Goal: Find contact information: Find contact information

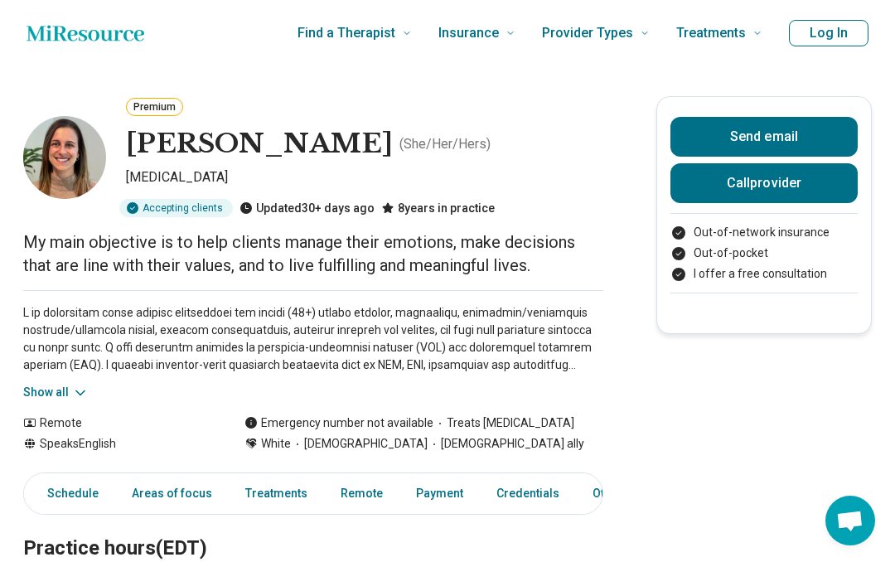
click at [761, 193] on button "Call provider" at bounding box center [763, 183] width 187 height 40
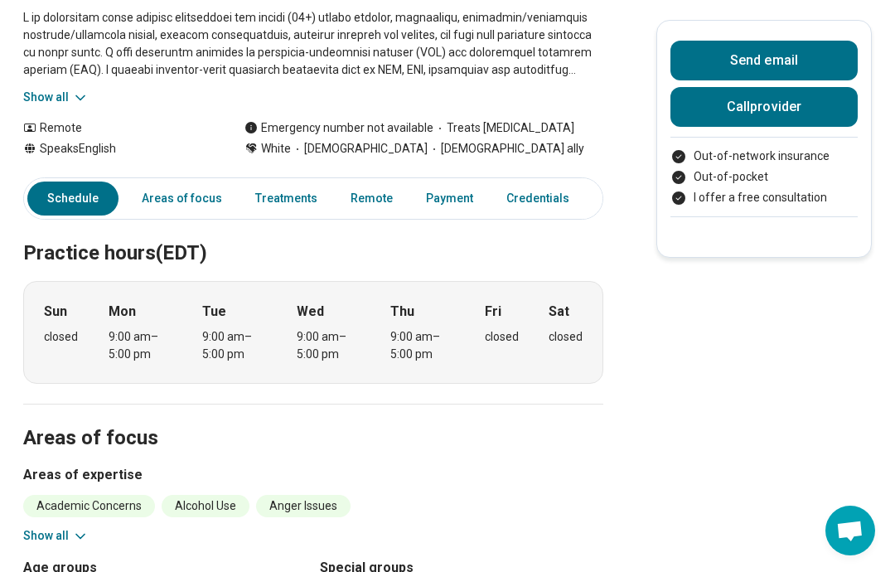
scroll to position [294, 0]
click at [196, 204] on link "Areas of focus" at bounding box center [182, 199] width 100 height 34
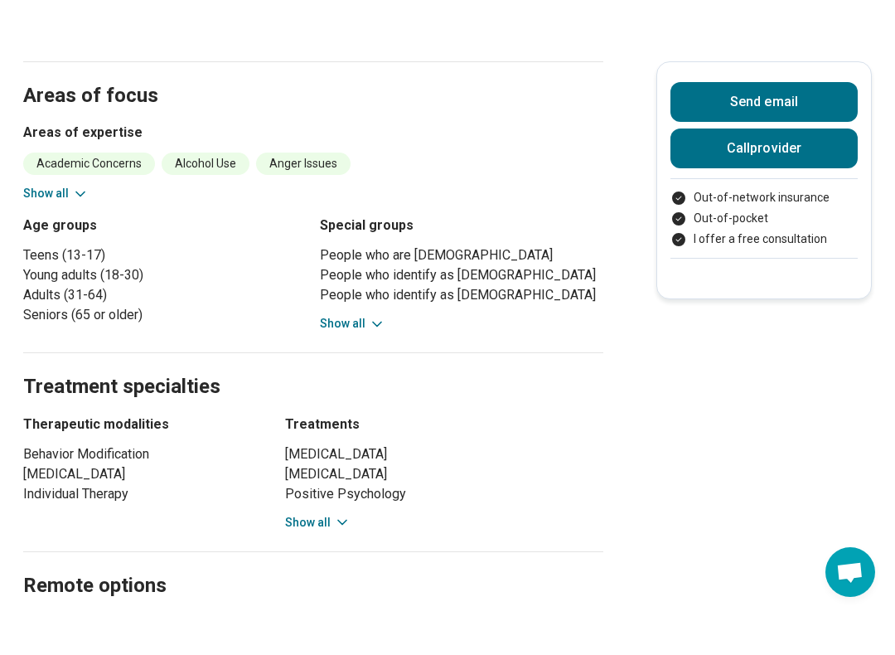
scroll to position [692, 0]
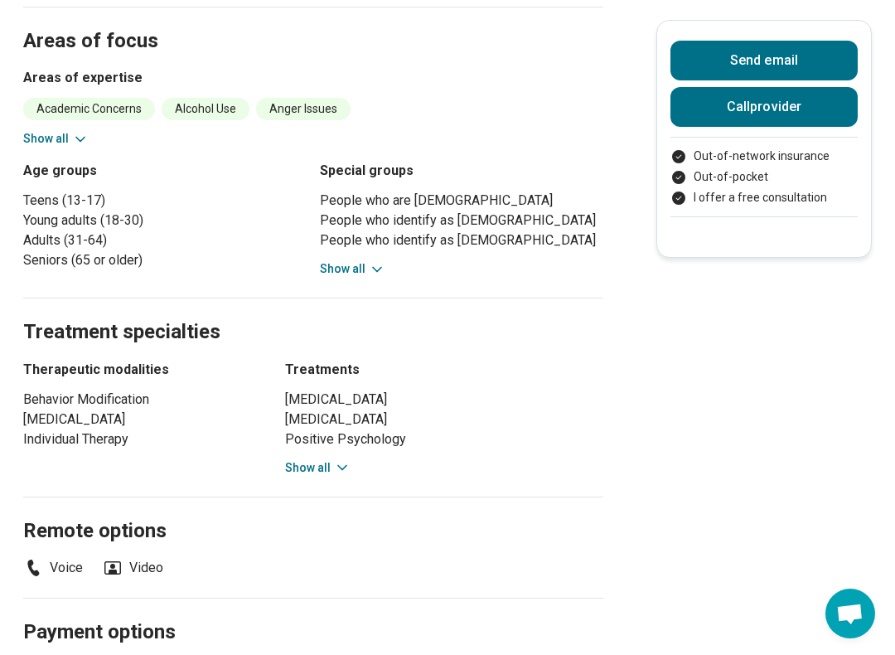
click at [316, 483] on h2 "Remote options" at bounding box center [313, 511] width 580 height 68
click at [345, 471] on icon at bounding box center [342, 467] width 17 height 17
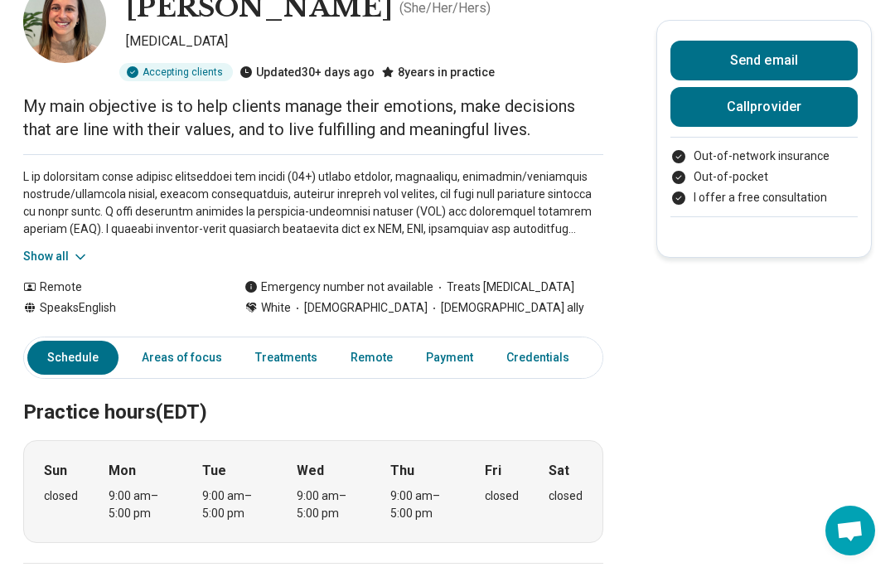
scroll to position [135, 0]
click at [85, 259] on icon at bounding box center [80, 257] width 17 height 17
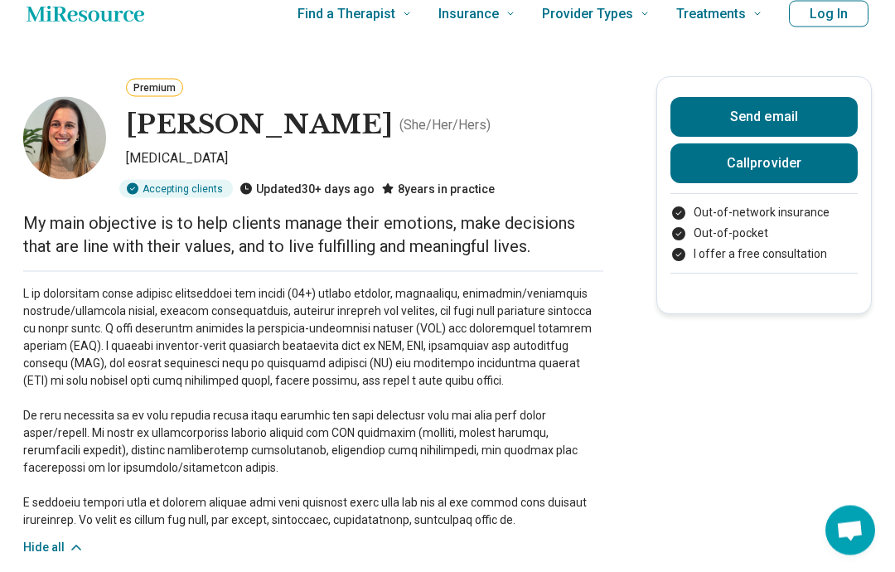
scroll to position [0, 0]
